Goal: Task Accomplishment & Management: Manage account settings

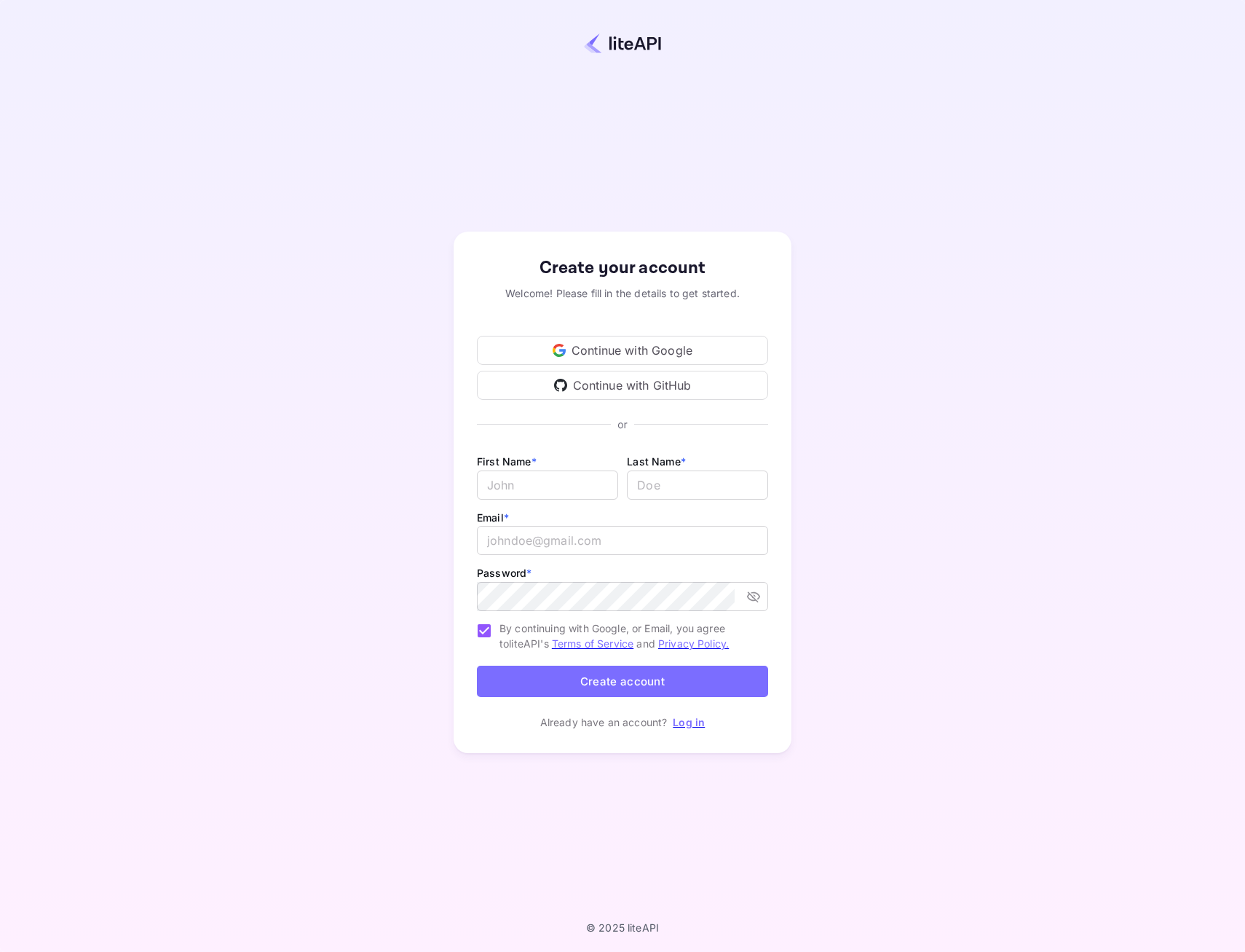
click at [588, 348] on div "Continue with Google" at bounding box center [622, 350] width 292 height 29
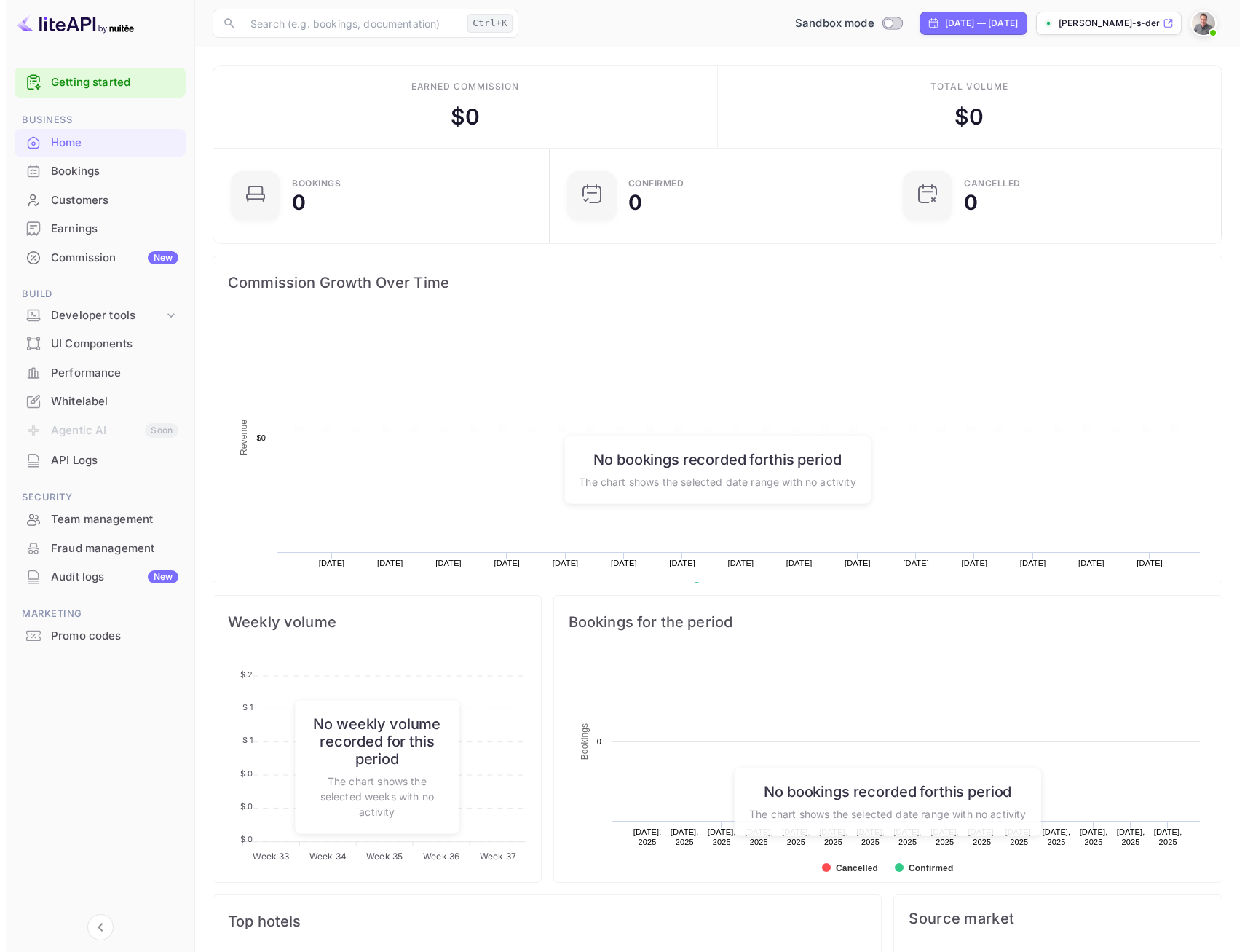
scroll to position [226, 316]
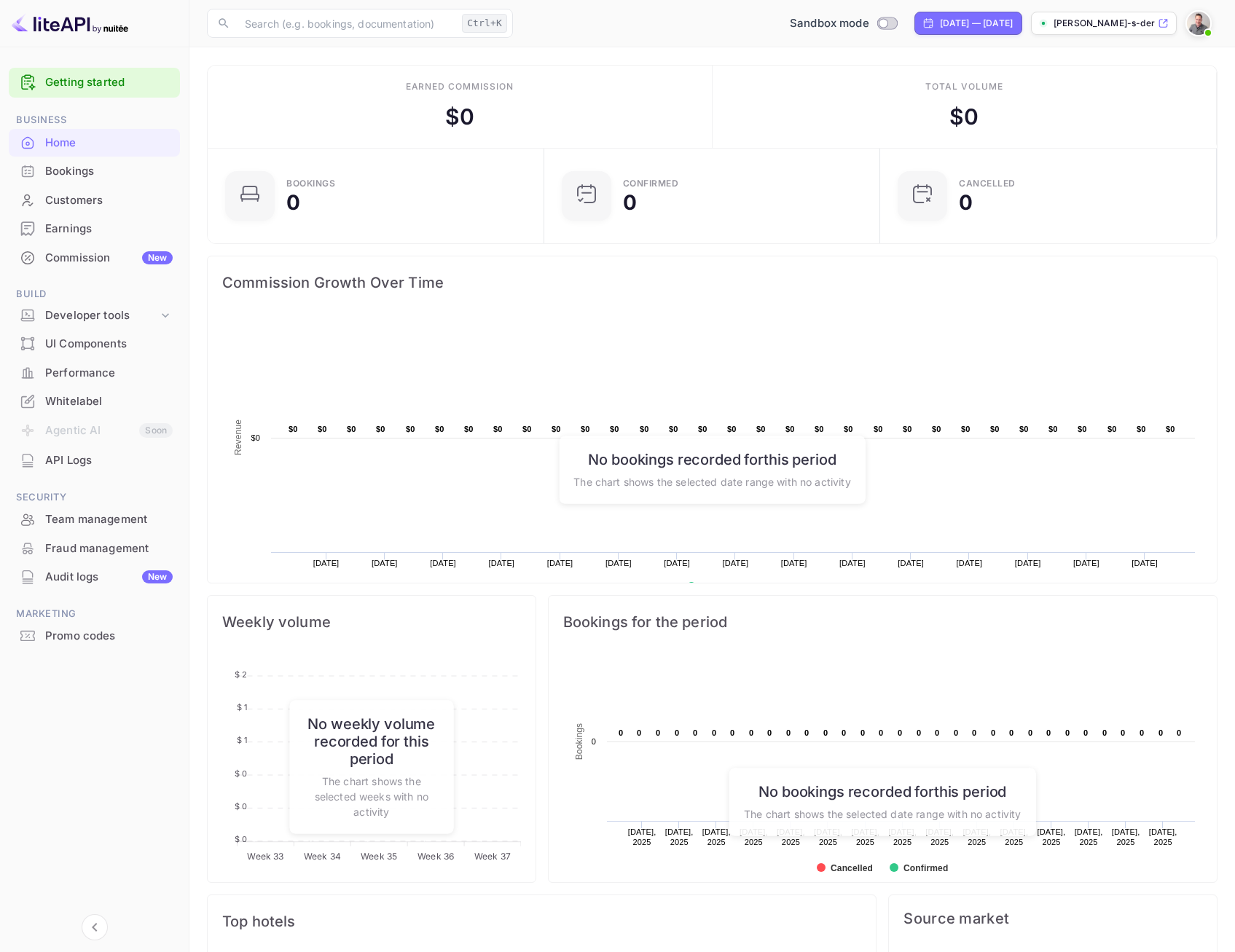
click at [74, 87] on link "Getting started" at bounding box center [108, 82] width 128 height 17
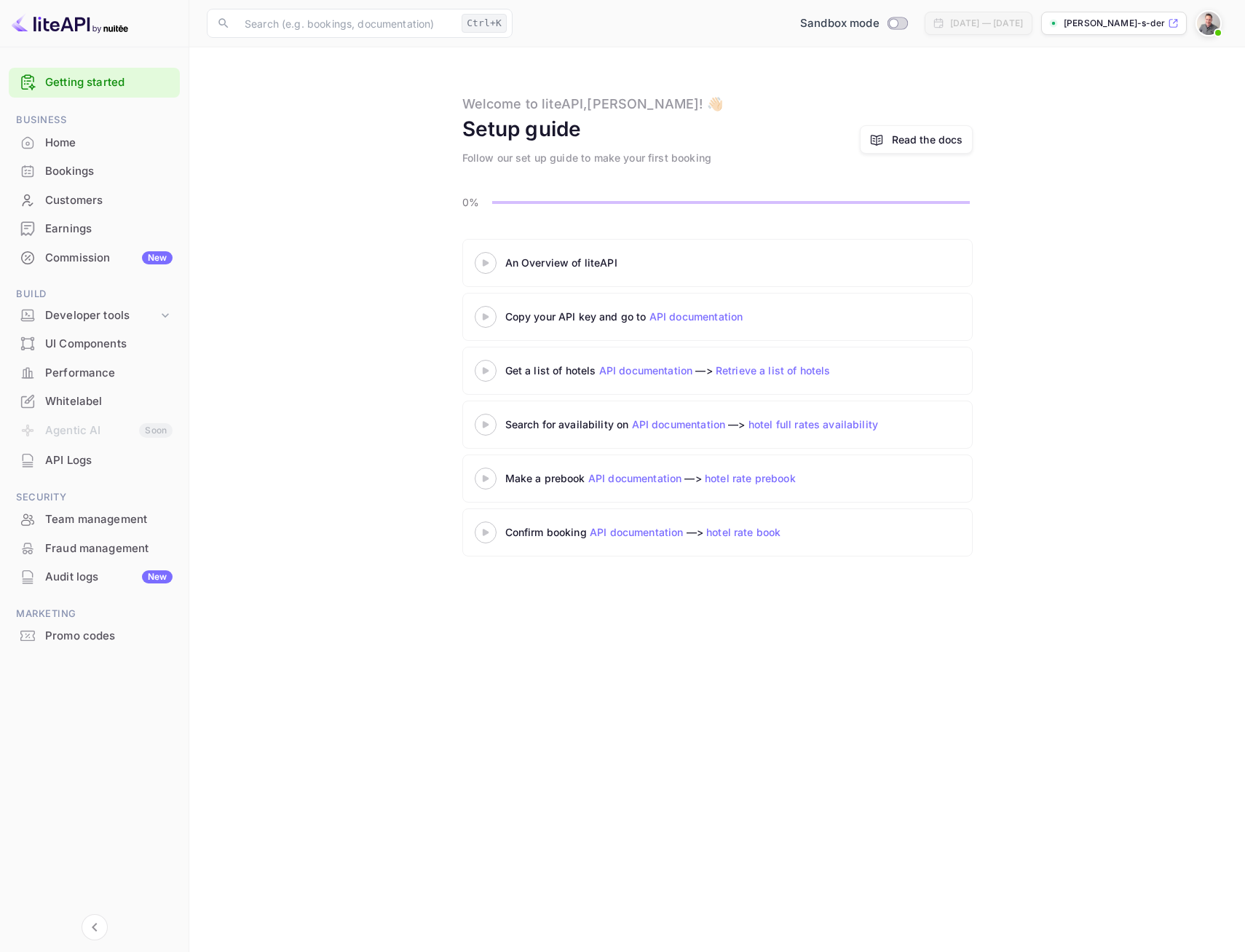
click at [491, 266] on icon at bounding box center [485, 263] width 51 height 7
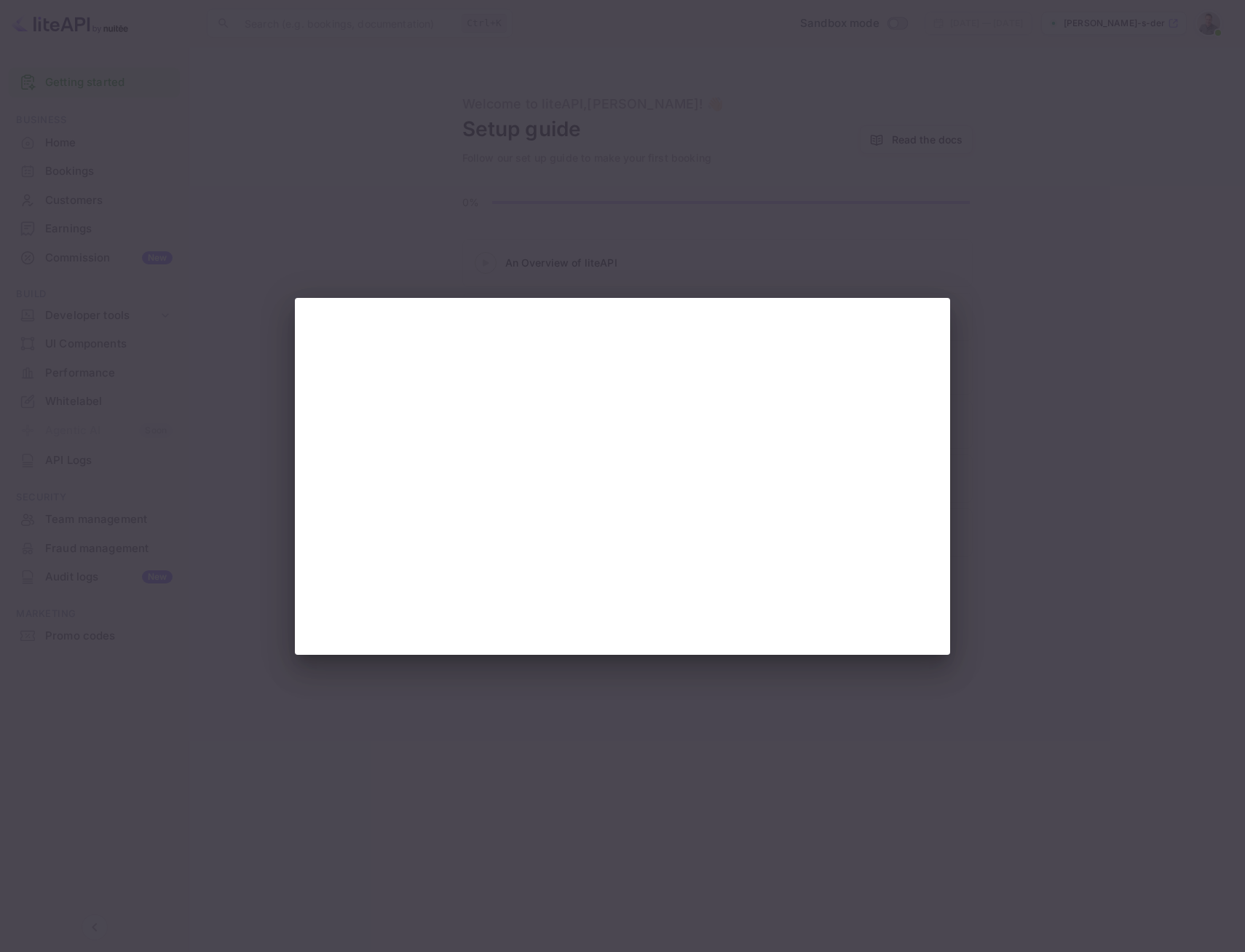
click at [1120, 328] on div at bounding box center [622, 476] width 1245 height 952
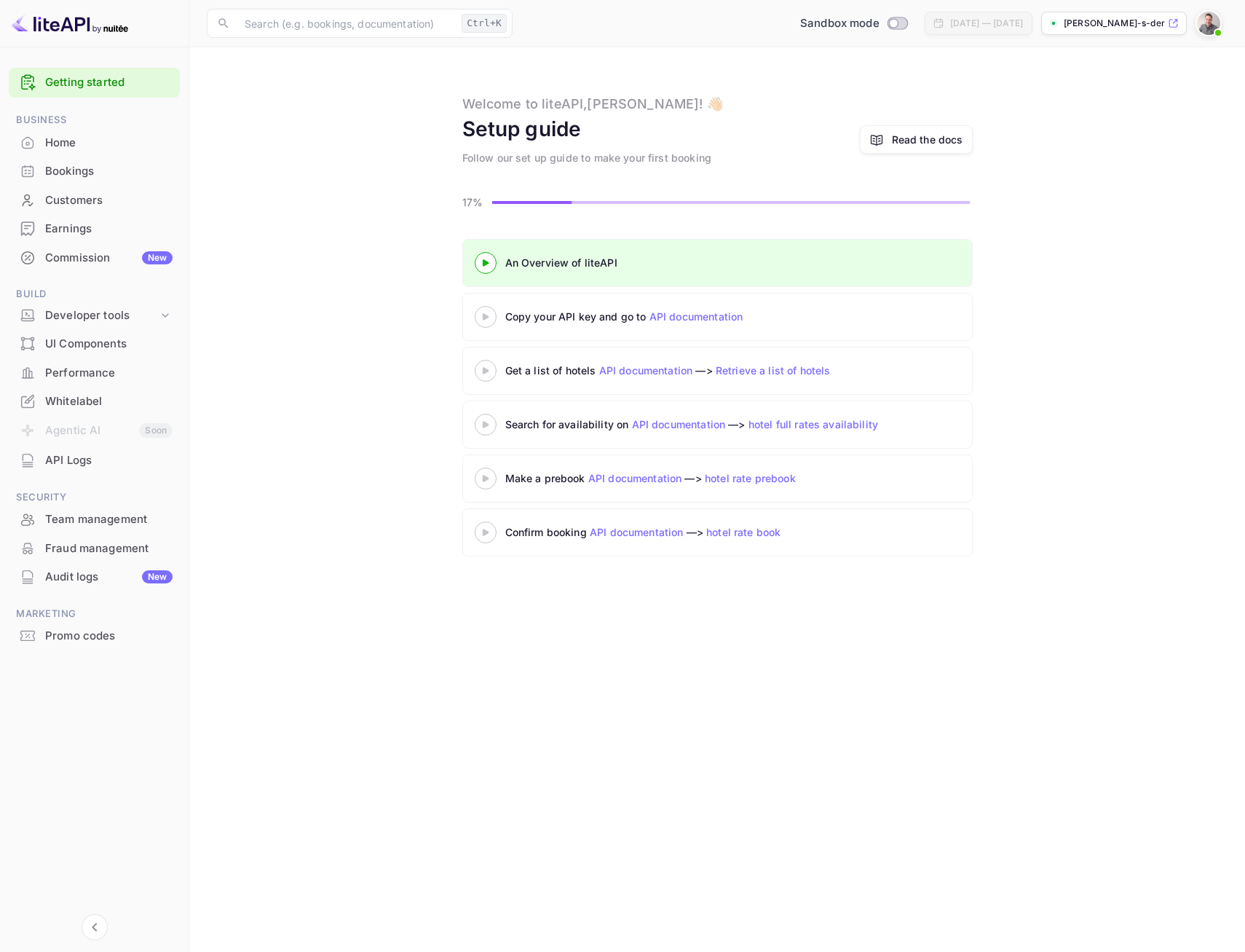
click at [486, 317] on 3 at bounding box center [484, 317] width 6 height 6
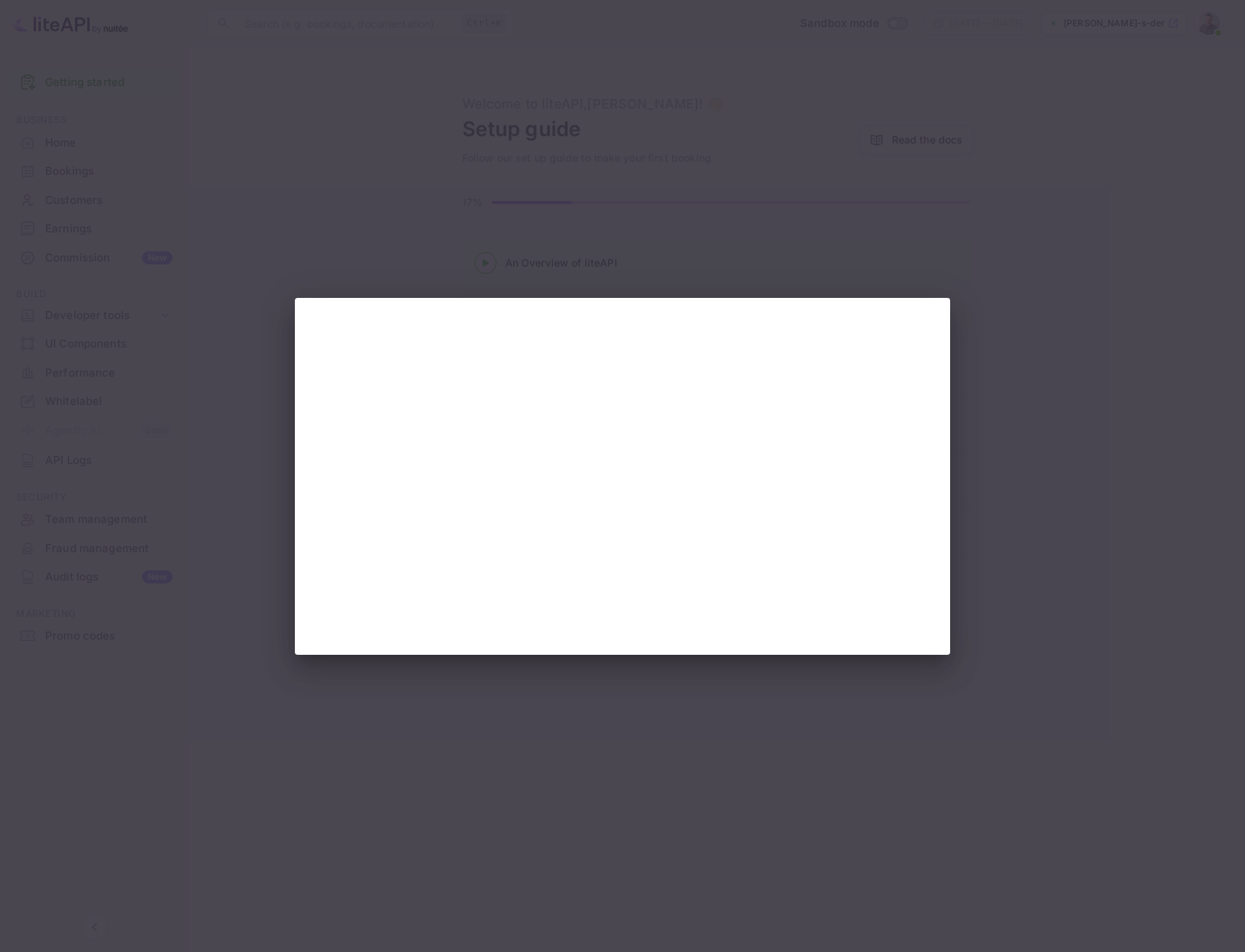
click at [1006, 478] on div at bounding box center [622, 476] width 1245 height 952
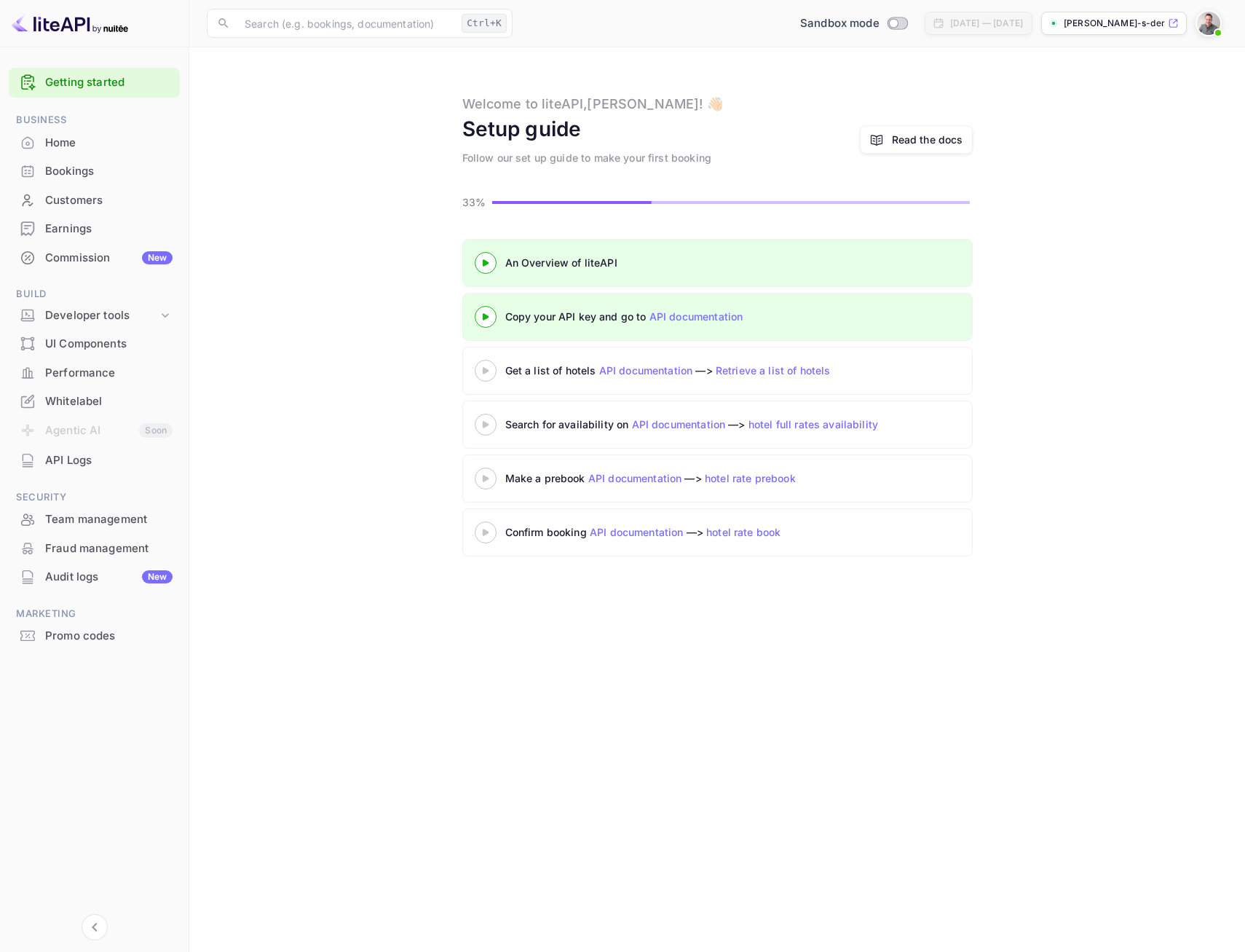
click at [78, 457] on div "API Logs" at bounding box center [108, 460] width 128 height 17
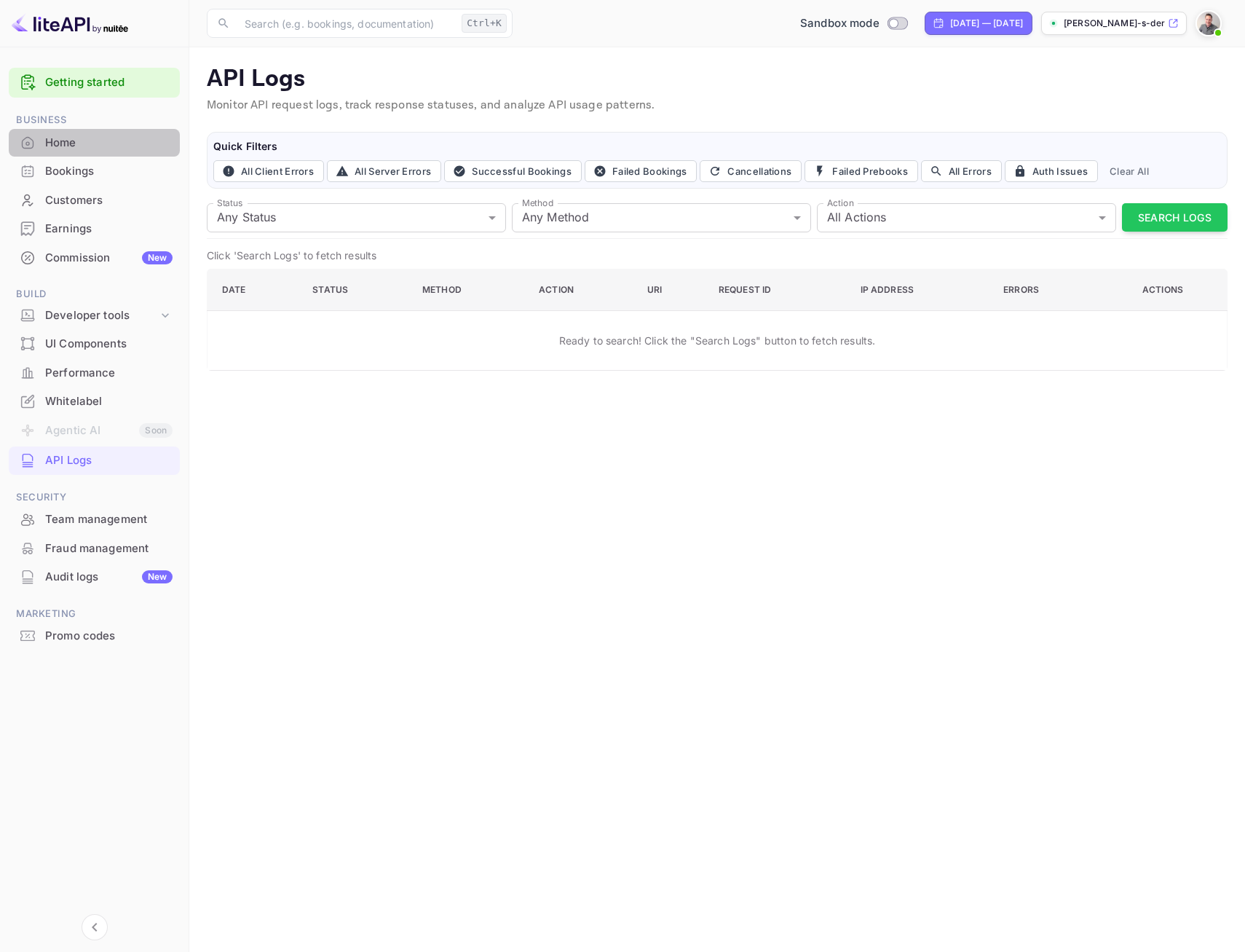
click at [73, 143] on div "Home" at bounding box center [108, 143] width 128 height 17
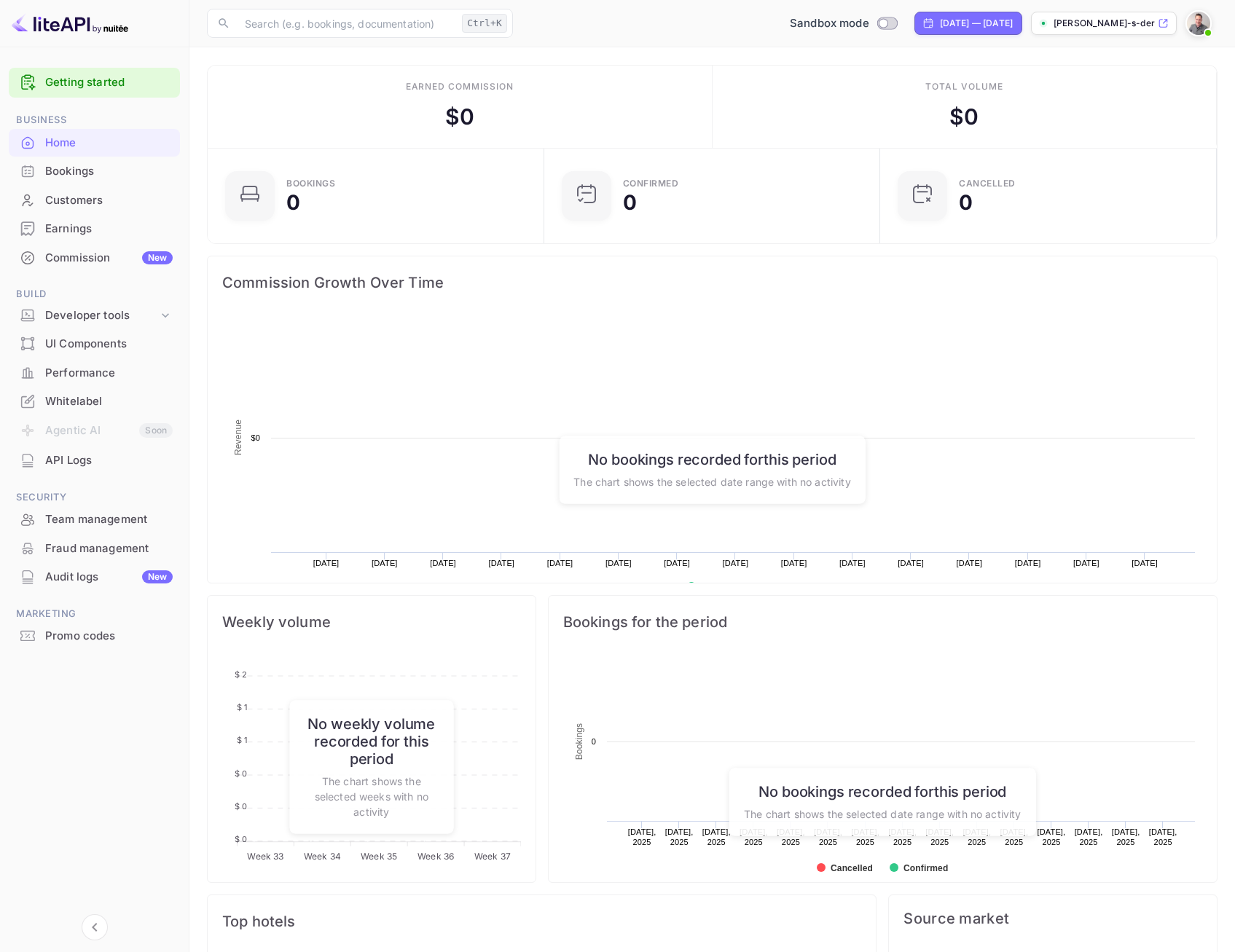
scroll to position [226, 317]
click at [68, 182] on div "Bookings" at bounding box center [94, 171] width 171 height 28
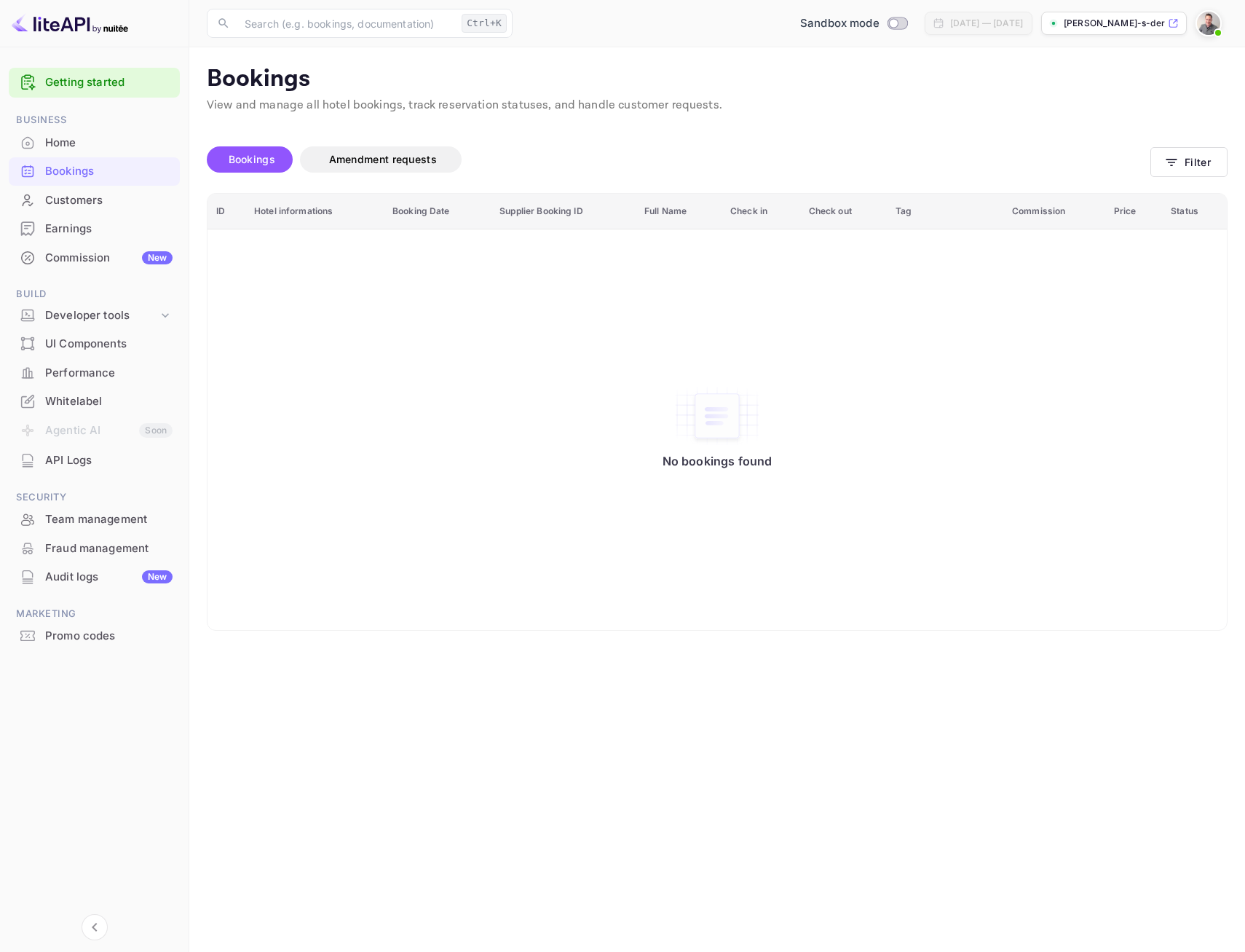
click at [74, 257] on div "Commission New" at bounding box center [108, 258] width 128 height 17
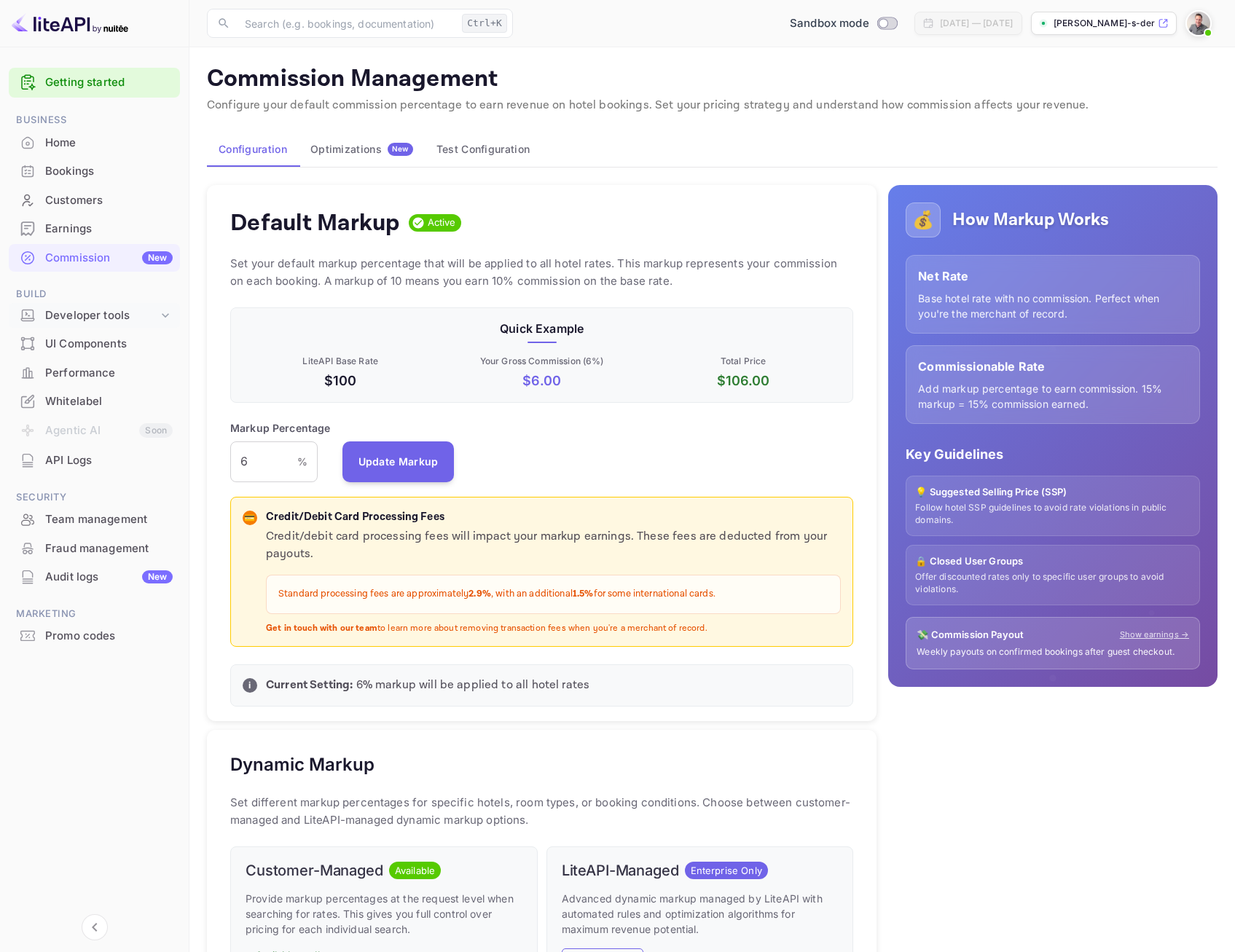
click at [82, 313] on div "Developer tools" at bounding box center [101, 316] width 113 height 17
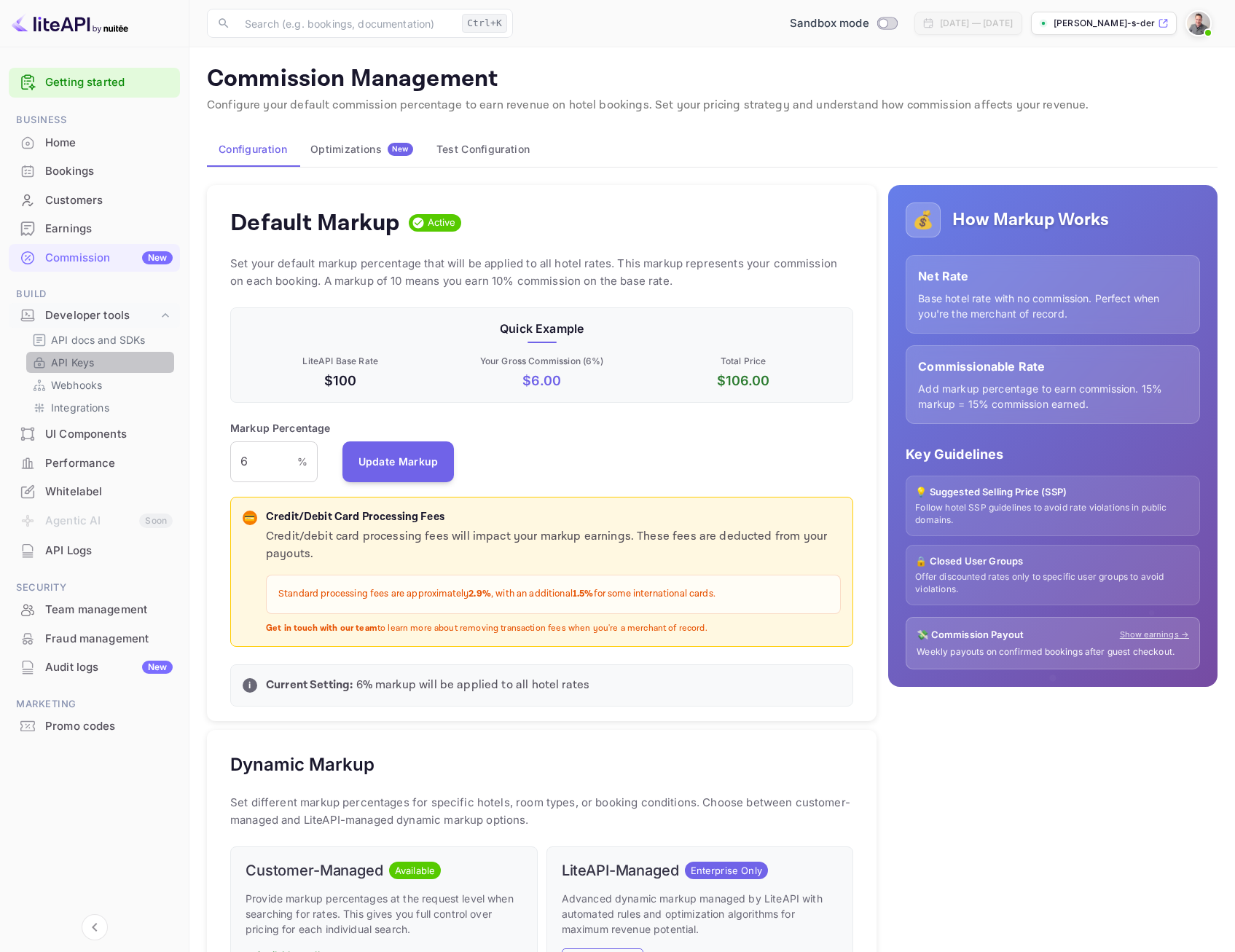
click at [72, 358] on p "API Keys" at bounding box center [72, 362] width 43 height 15
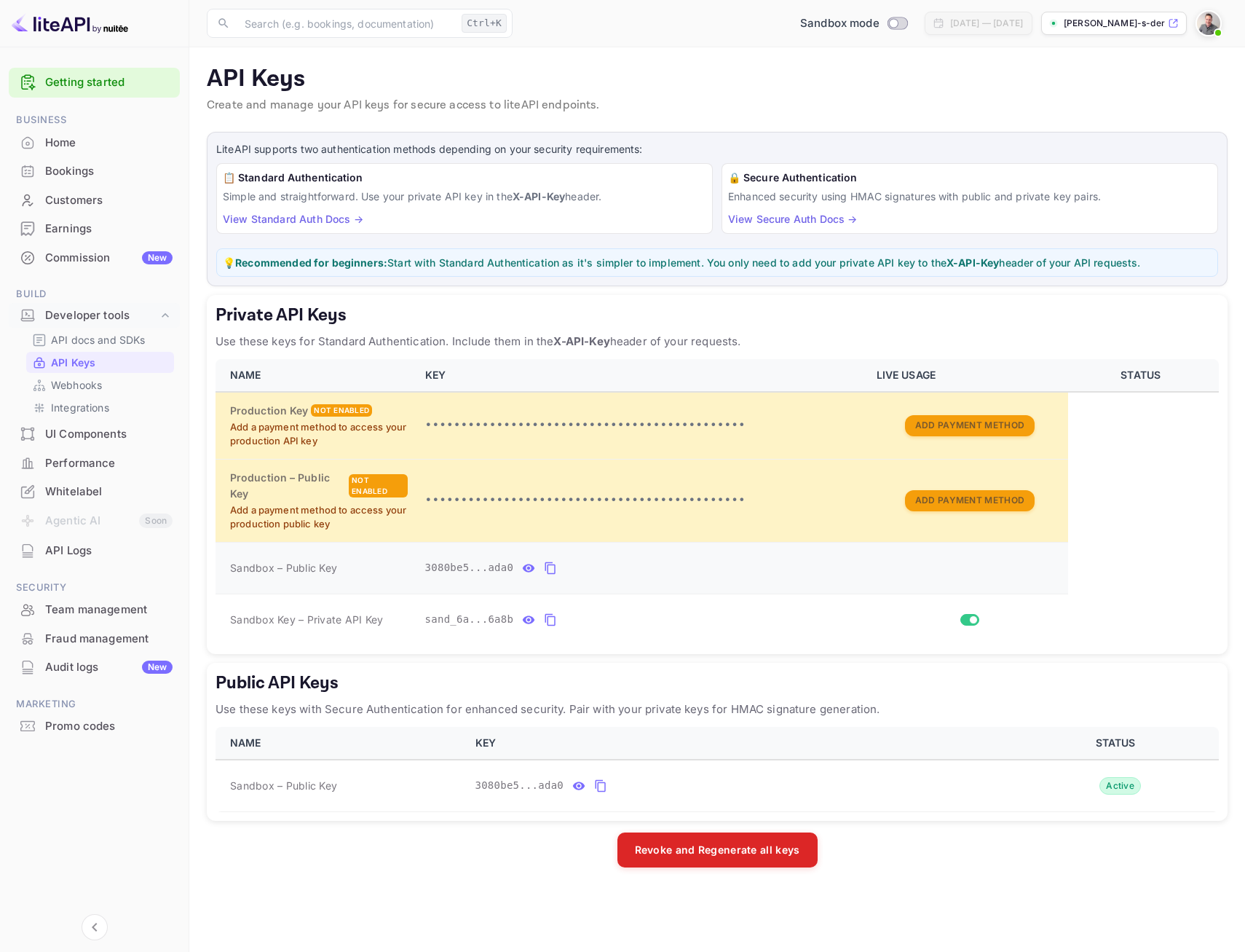
click at [523, 569] on icon "private api keys table" at bounding box center [529, 568] width 13 height 18
click at [523, 620] on icon "private api keys table" at bounding box center [529, 619] width 12 height 8
click at [693, 620] on icon "private api keys table" at bounding box center [699, 619] width 12 height 10
click at [90, 84] on link "Getting started" at bounding box center [108, 82] width 128 height 17
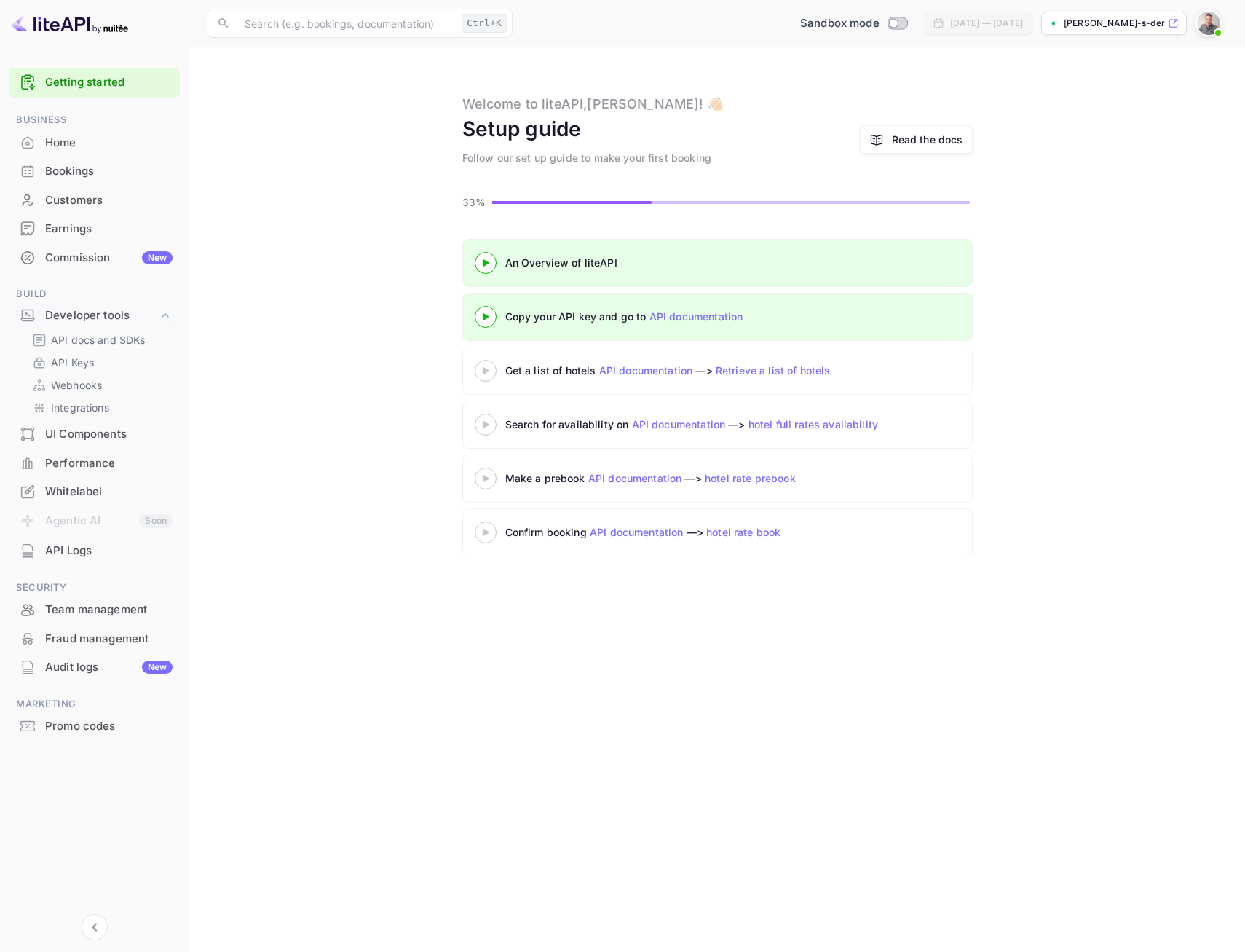
click at [488, 379] on div at bounding box center [485, 370] width 22 height 22
click at [488, 371] on 3 at bounding box center [484, 370] width 6 height 6
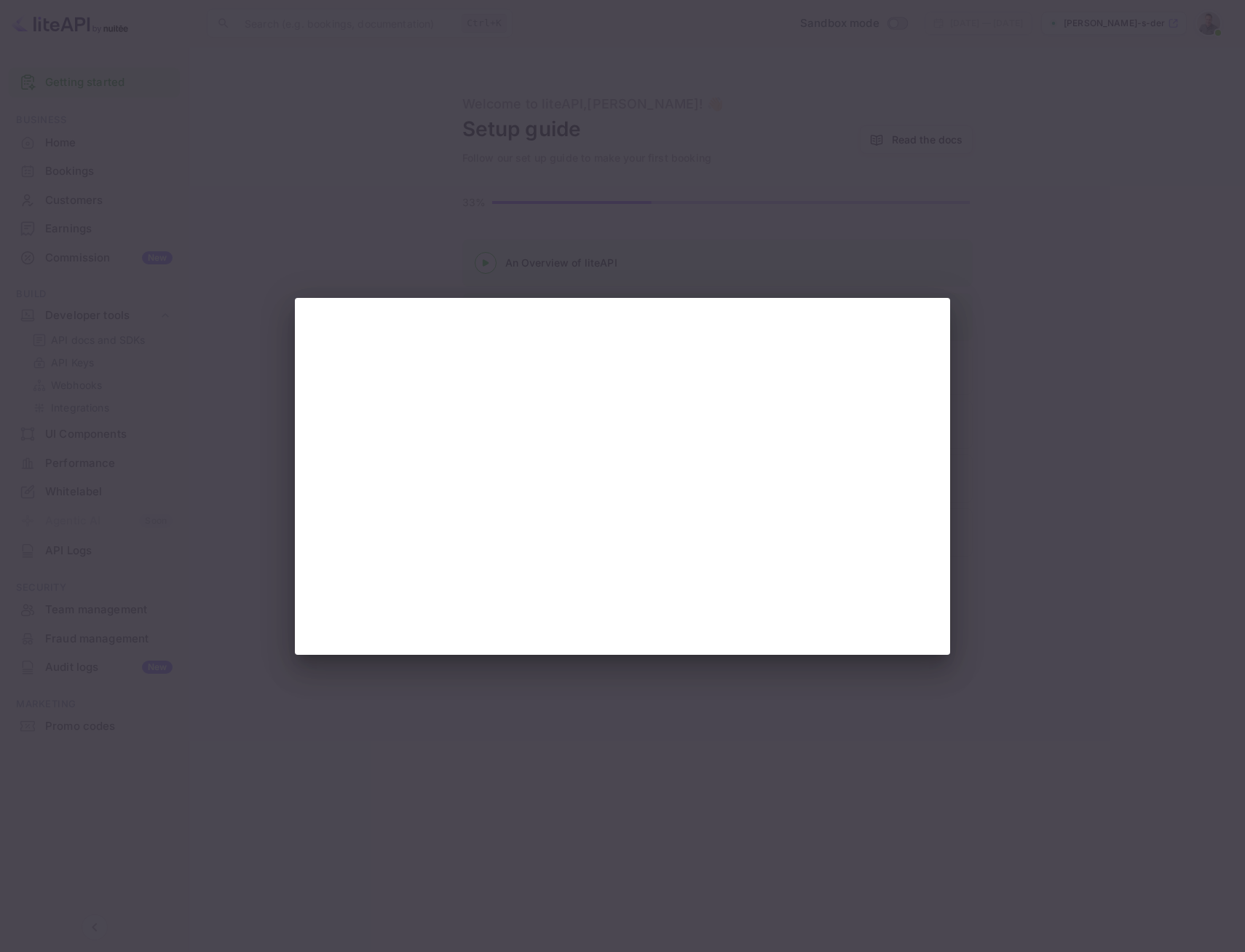
click at [1003, 433] on div at bounding box center [622, 476] width 1245 height 952
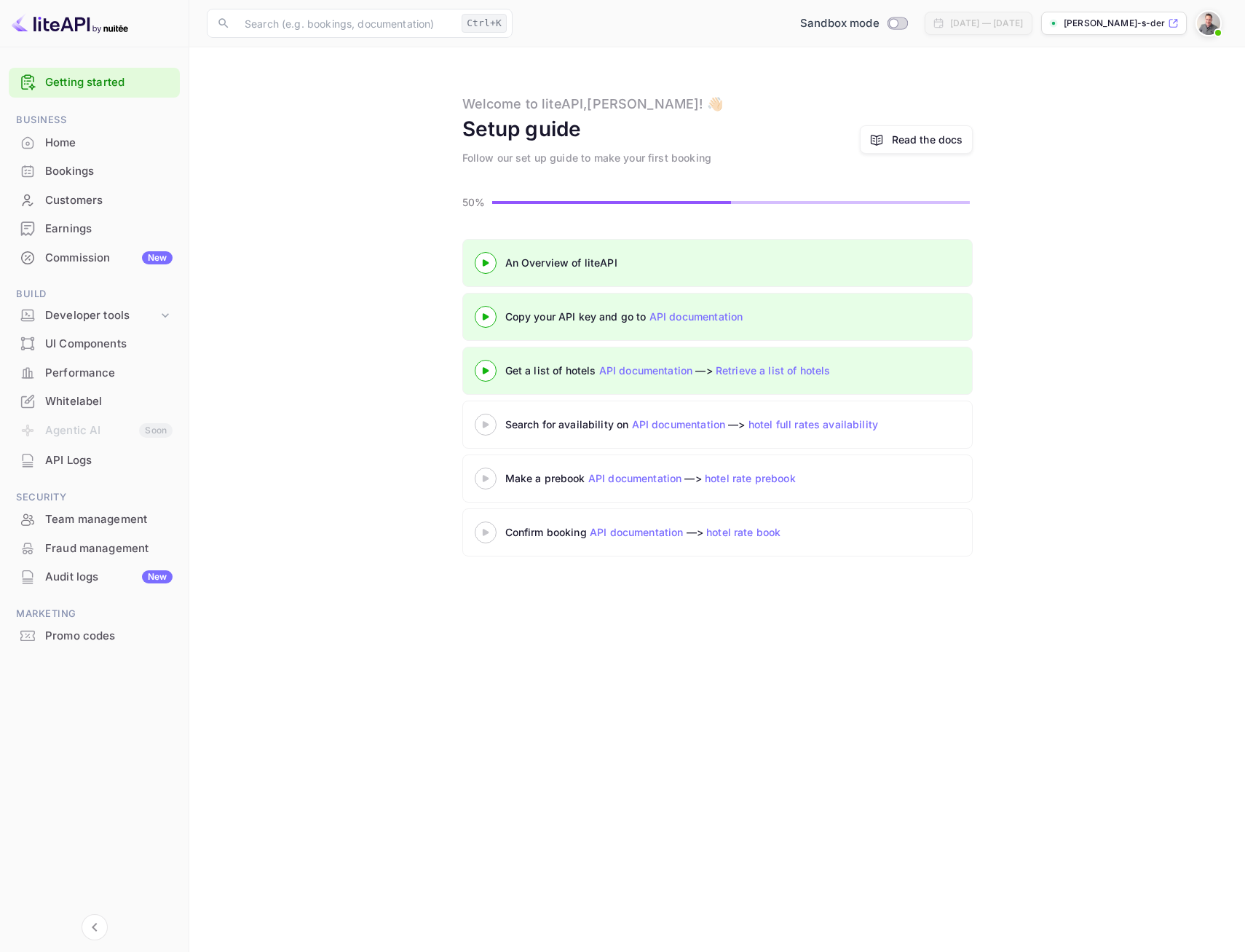
click at [492, 428] on icon at bounding box center [485, 424] width 51 height 7
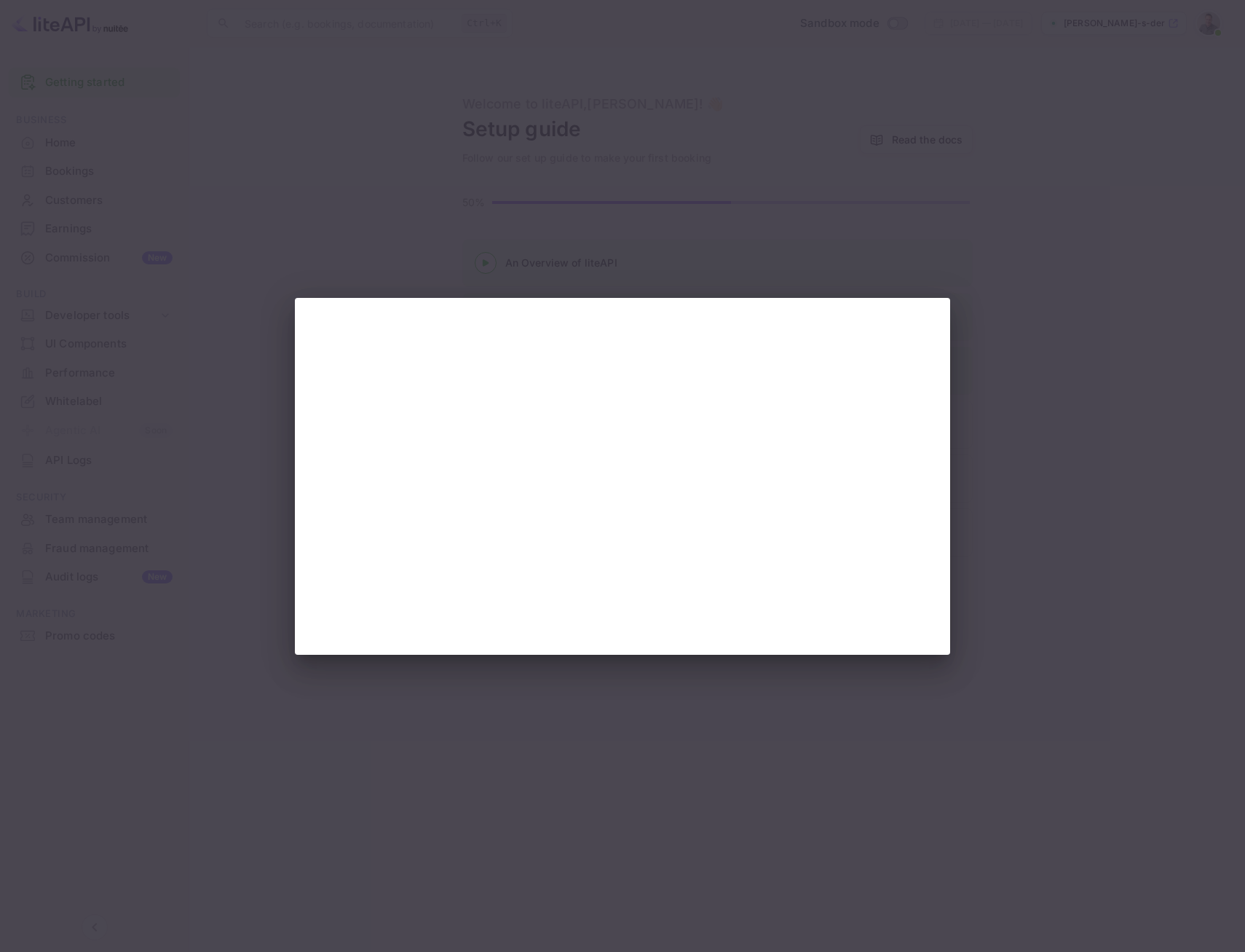
click at [995, 490] on div at bounding box center [622, 476] width 1245 height 952
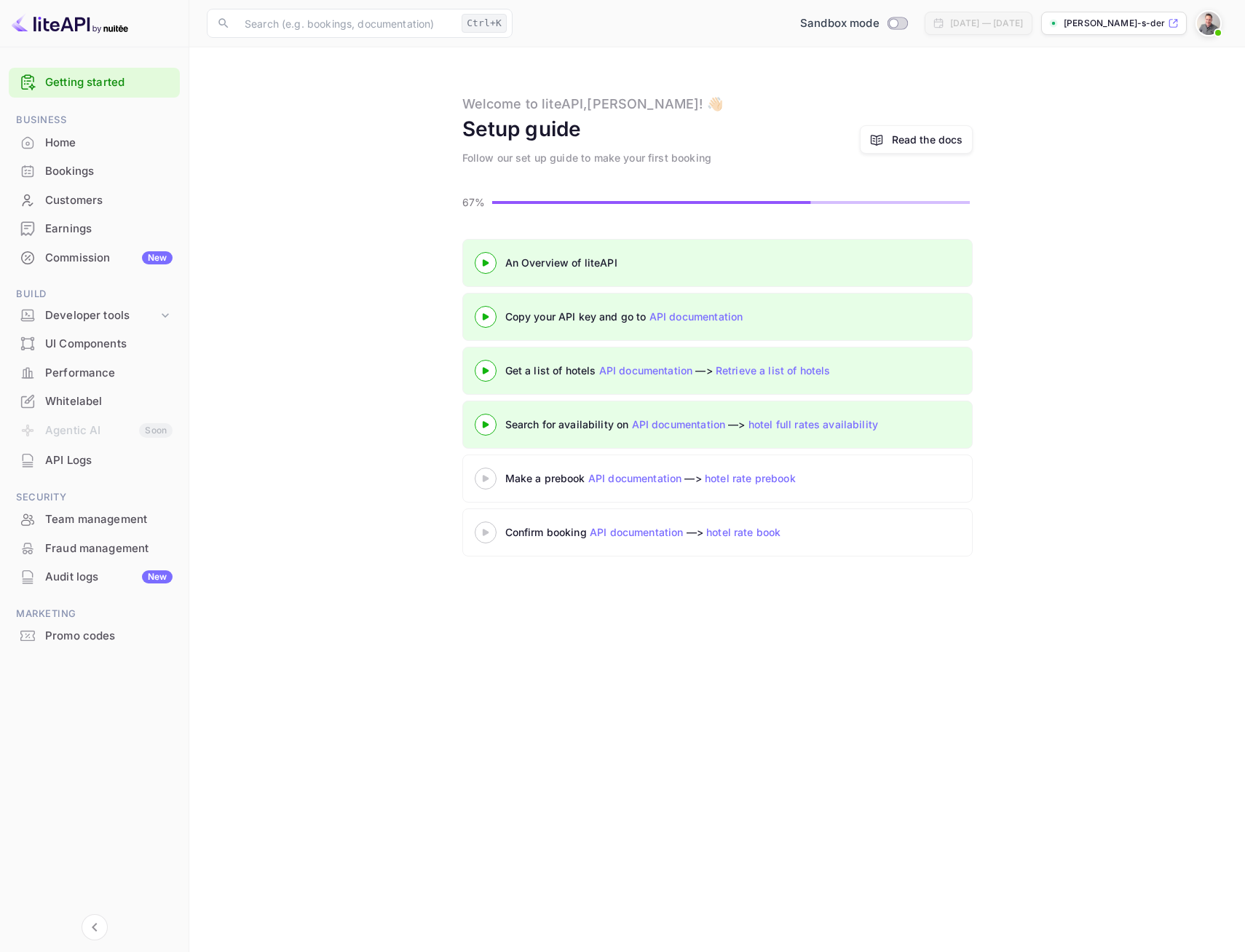
click at [488, 478] on 3 at bounding box center [484, 478] width 6 height 6
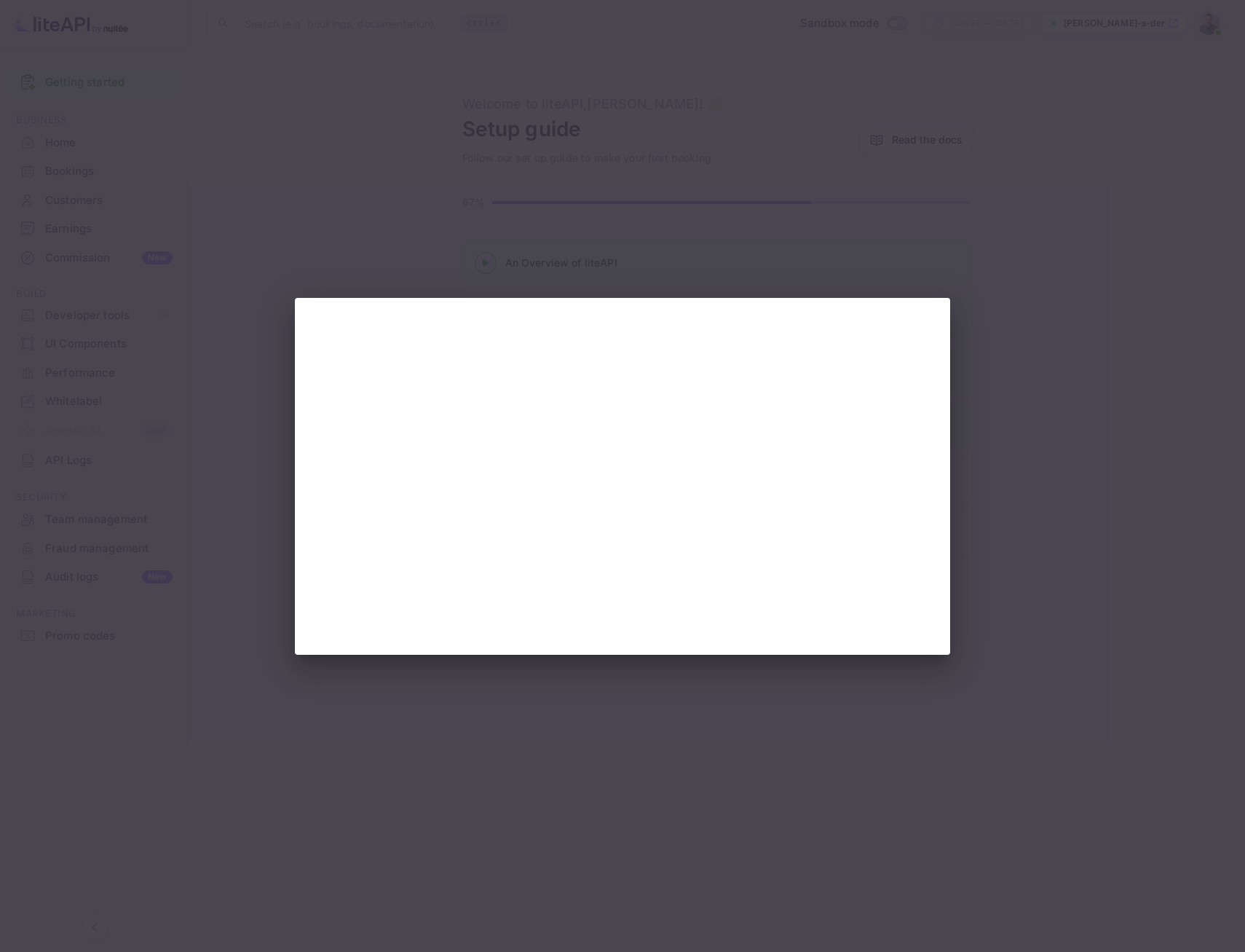
click at [1042, 447] on div at bounding box center [622, 476] width 1245 height 952
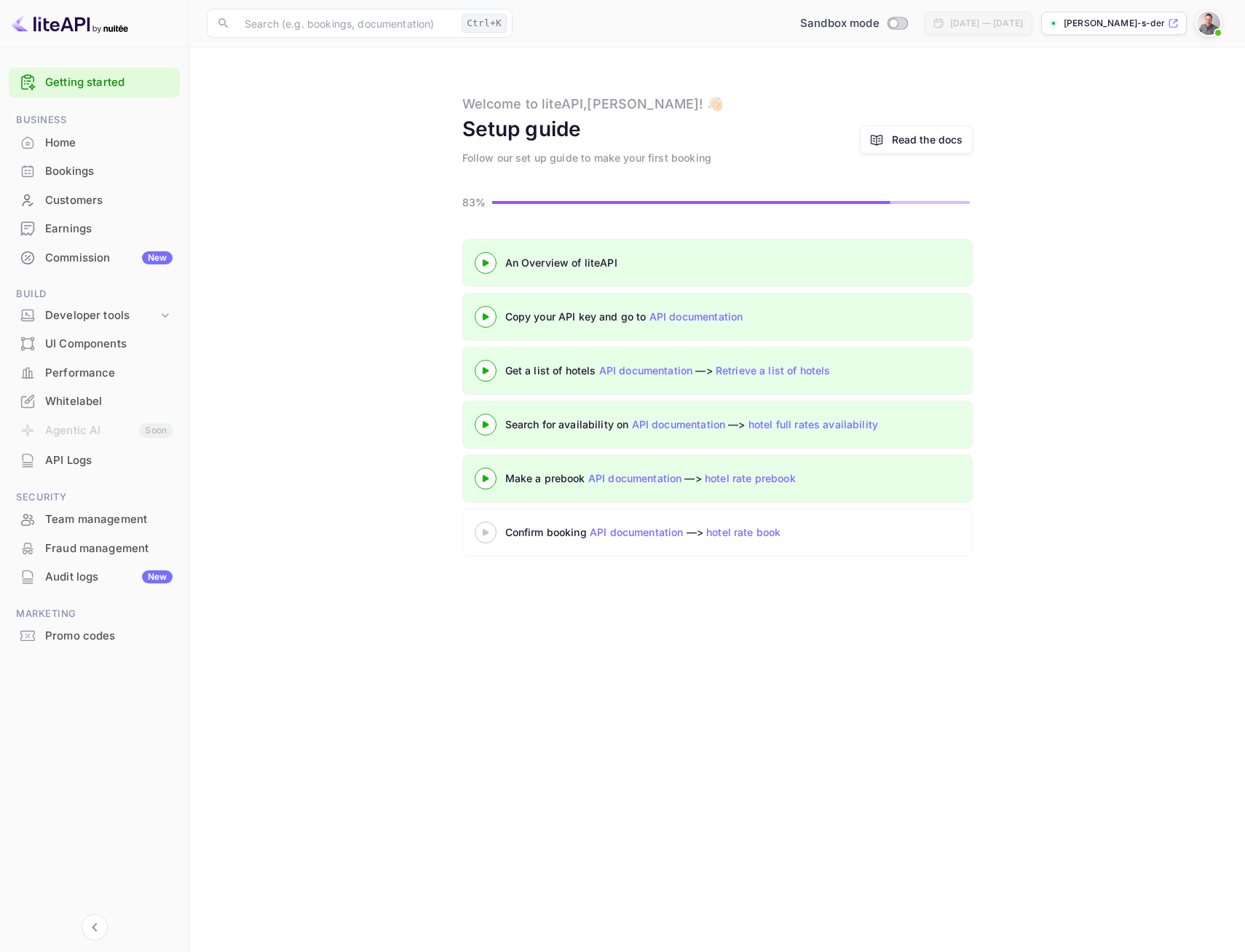
click at [488, 533] on 3 at bounding box center [484, 532] width 6 height 6
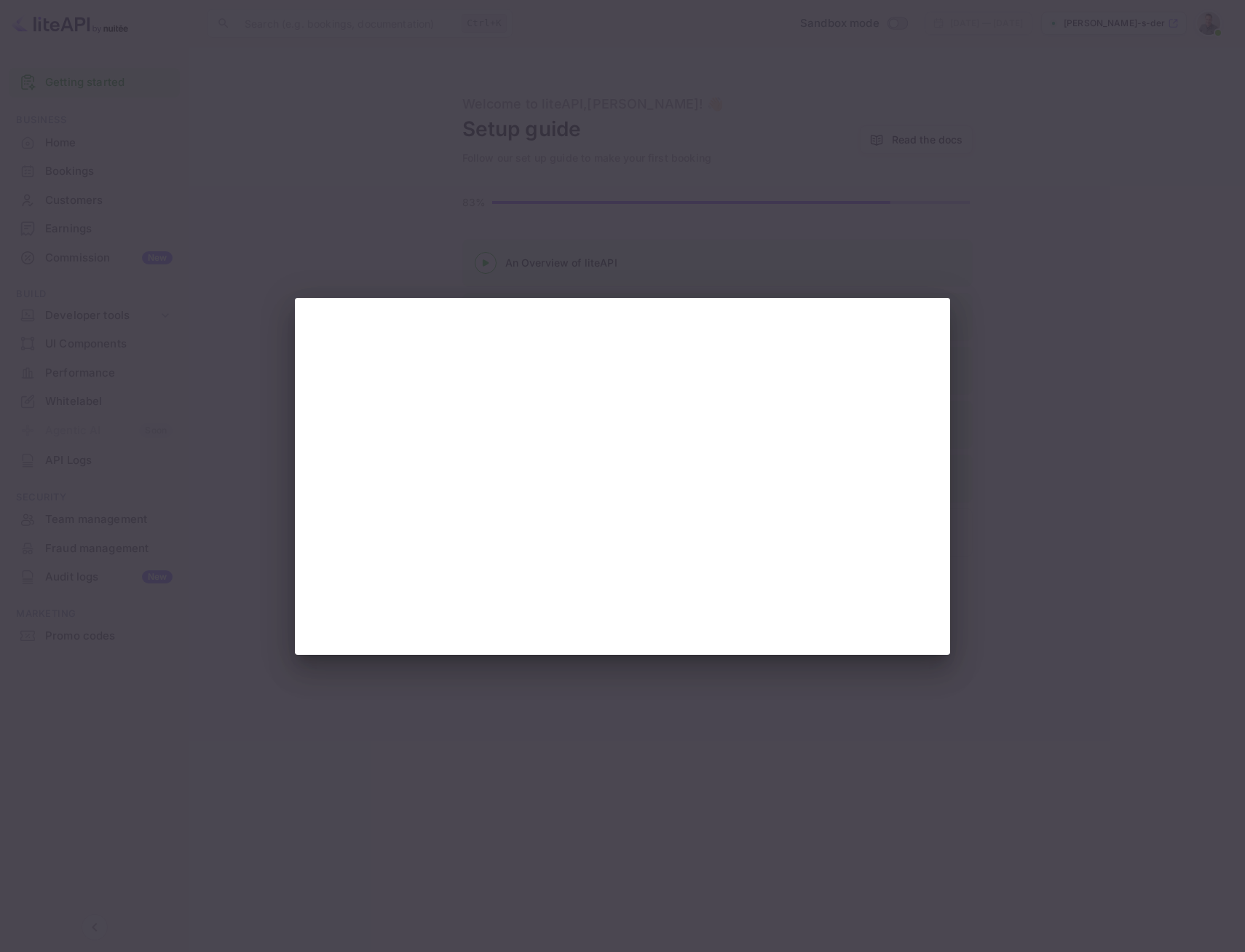
click at [1083, 466] on div at bounding box center [622, 476] width 1245 height 952
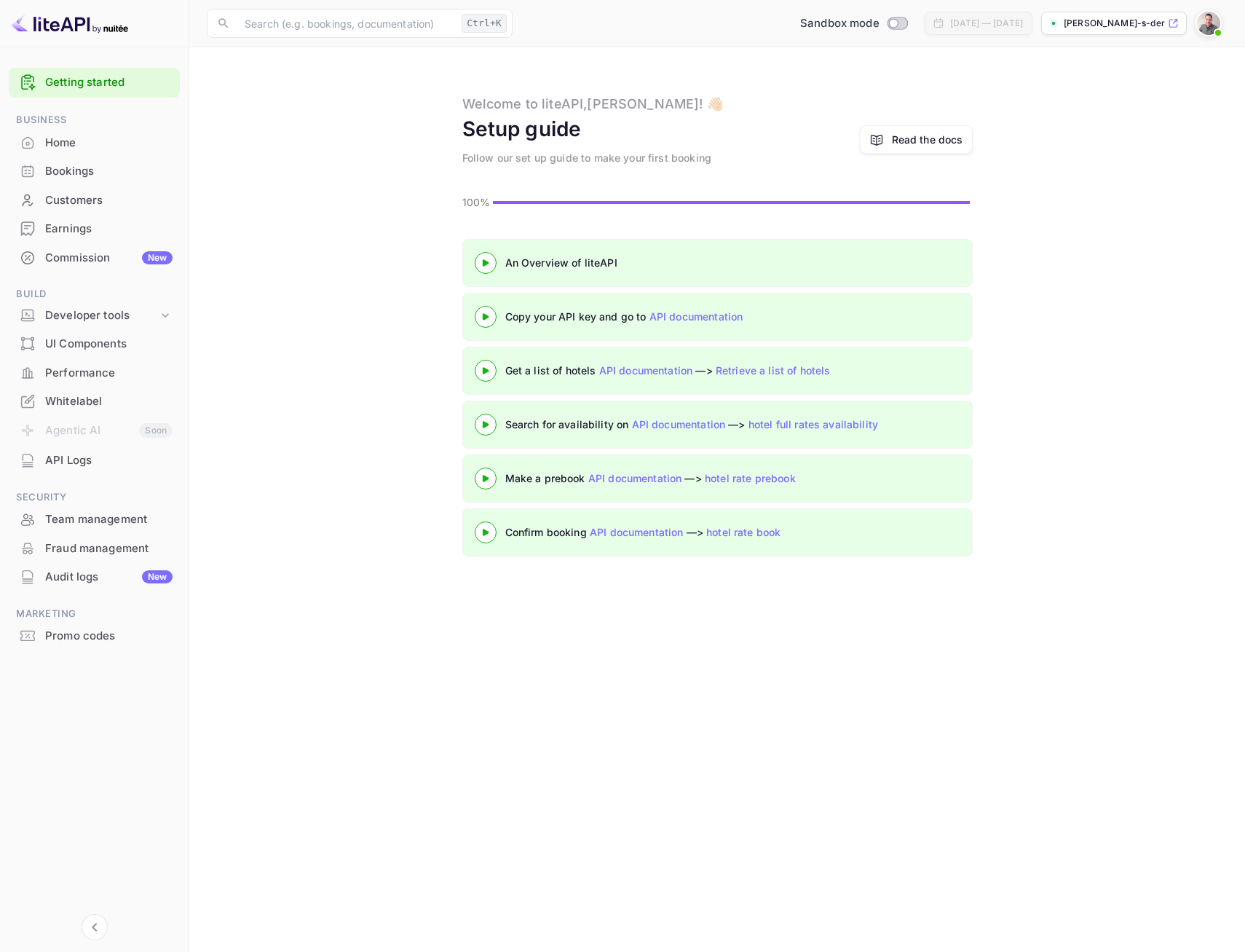
click at [899, 140] on div "Read the docs" at bounding box center [928, 139] width 71 height 15
click at [86, 309] on div "Developer tools" at bounding box center [101, 316] width 113 height 17
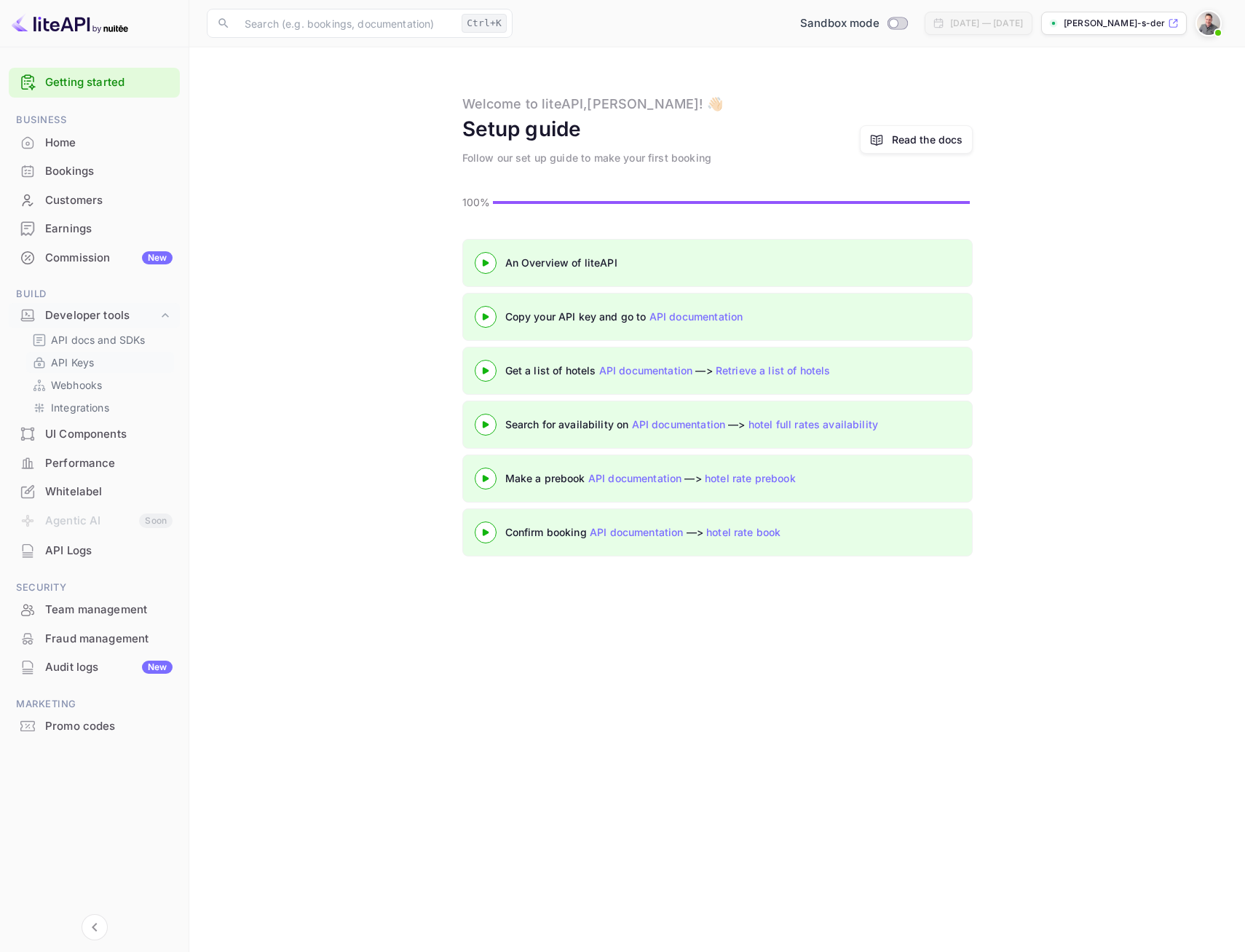
click at [60, 364] on p "API Keys" at bounding box center [71, 362] width 43 height 15
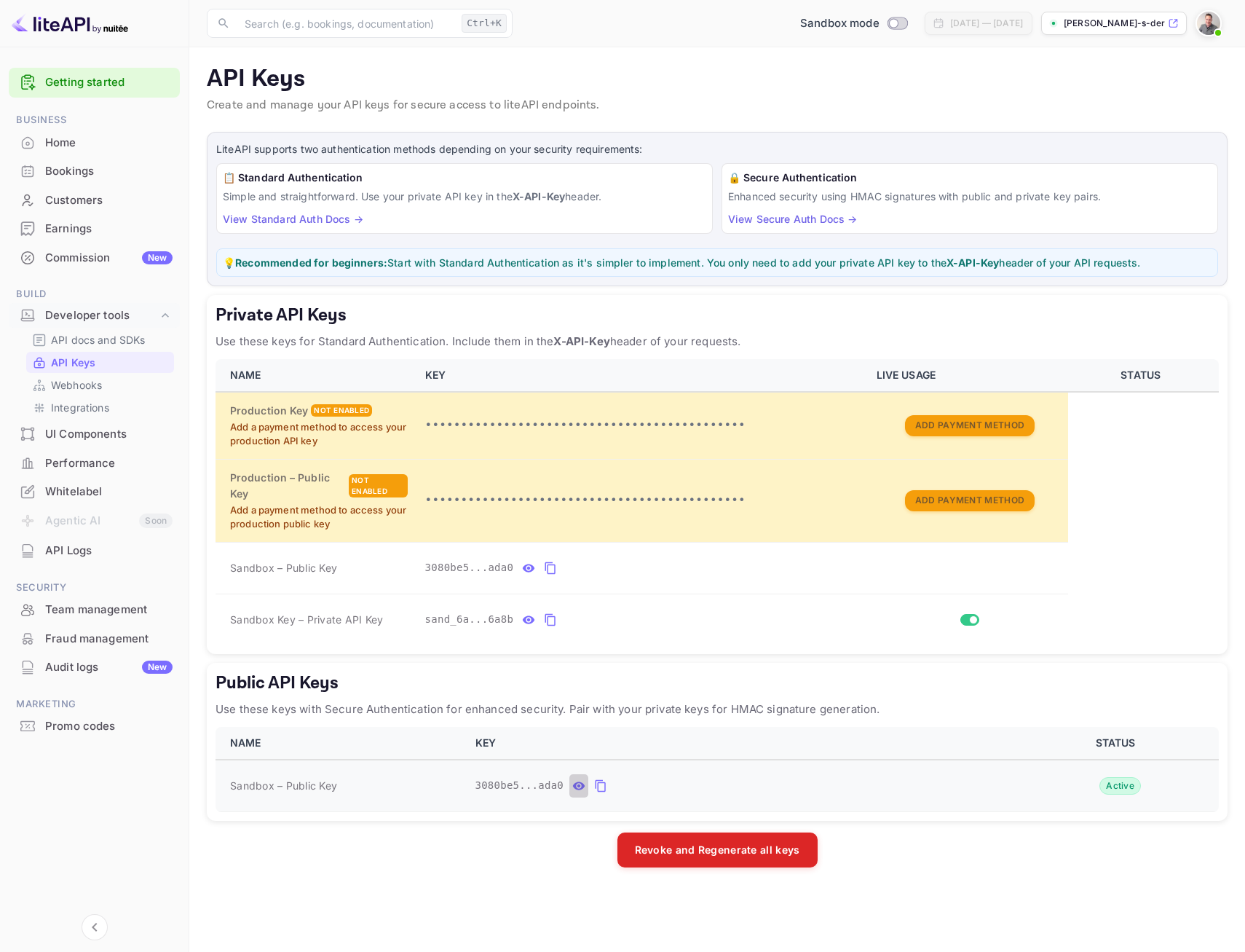
click at [573, 781] on icon "public api keys table" at bounding box center [579, 786] width 13 height 18
click at [733, 784] on icon "public api keys table" at bounding box center [740, 786] width 13 height 18
click at [712, 785] on icon "public api keys table" at bounding box center [718, 786] width 13 height 18
click at [574, 787] on icon "public api keys table" at bounding box center [579, 786] width 13 height 18
click at [733, 785] on icon "public api keys table" at bounding box center [740, 786] width 13 height 18
